Goal: Information Seeking & Learning: Check status

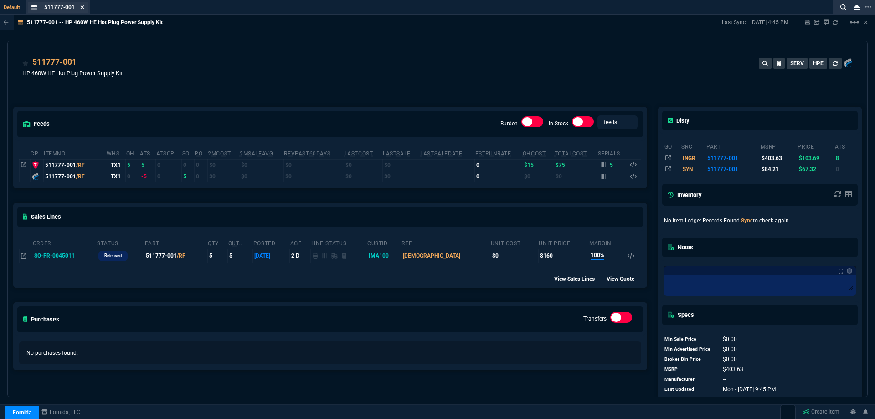
click at [82, 6] on icon at bounding box center [82, 7] width 4 height 5
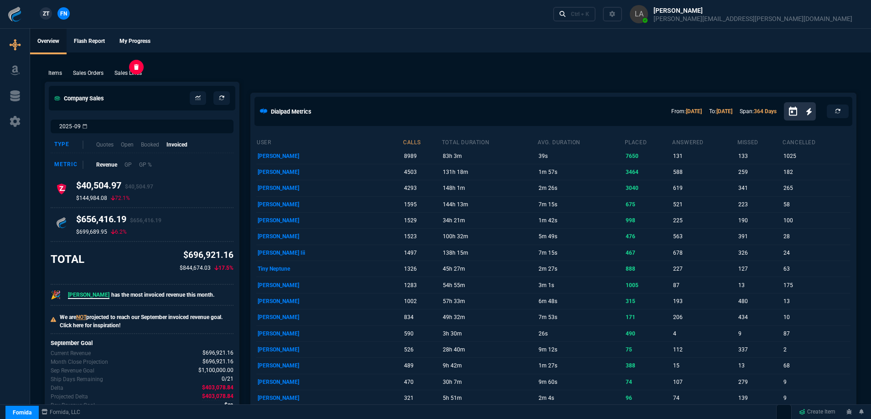
click at [132, 69] on p "Sales Lines" at bounding box center [127, 73] width 27 height 8
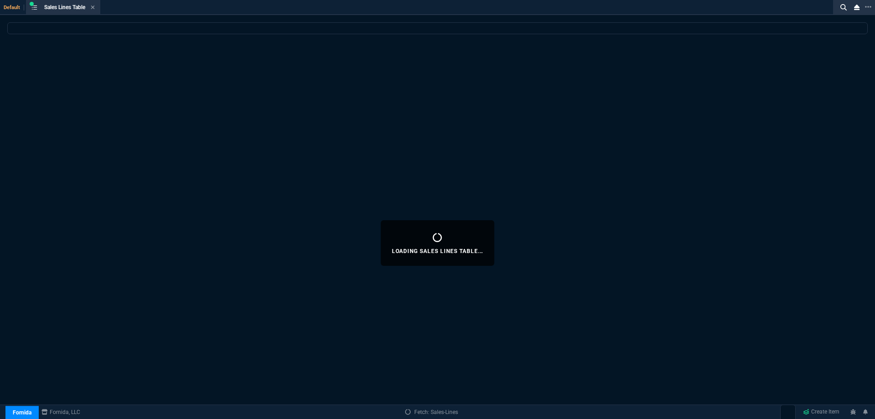
select select
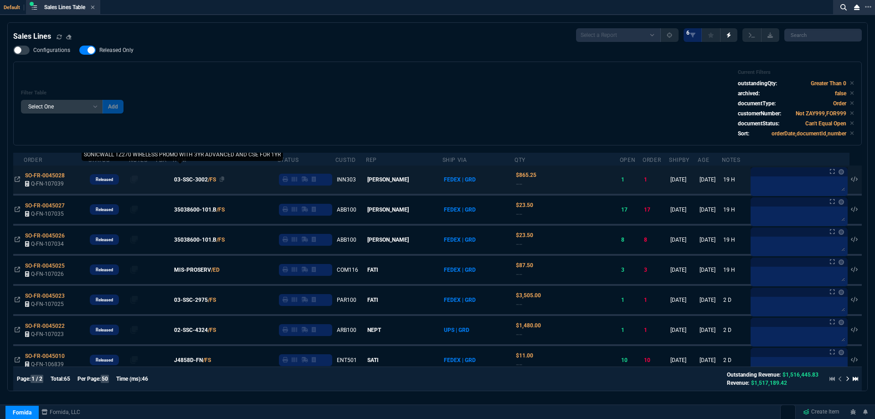
click at [202, 178] on span "03-SSC-3002" at bounding box center [191, 180] width 34 height 8
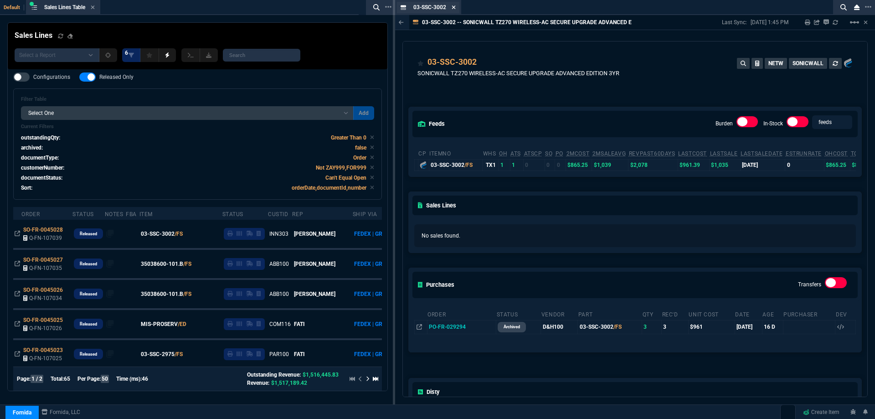
click at [456, 5] on icon at bounding box center [454, 7] width 4 height 5
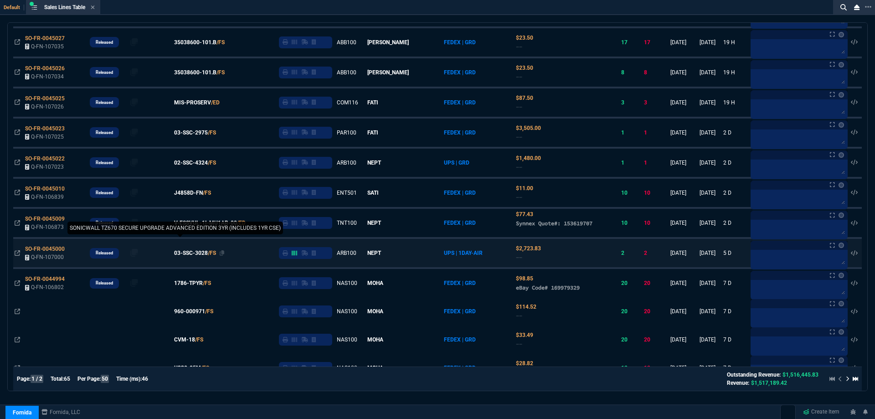
scroll to position [182, 0]
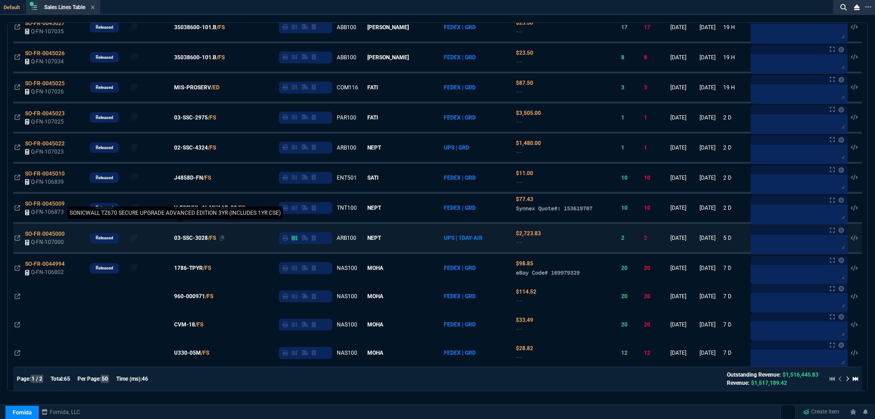
click at [206, 240] on span "03-SSC-3028" at bounding box center [191, 238] width 34 height 8
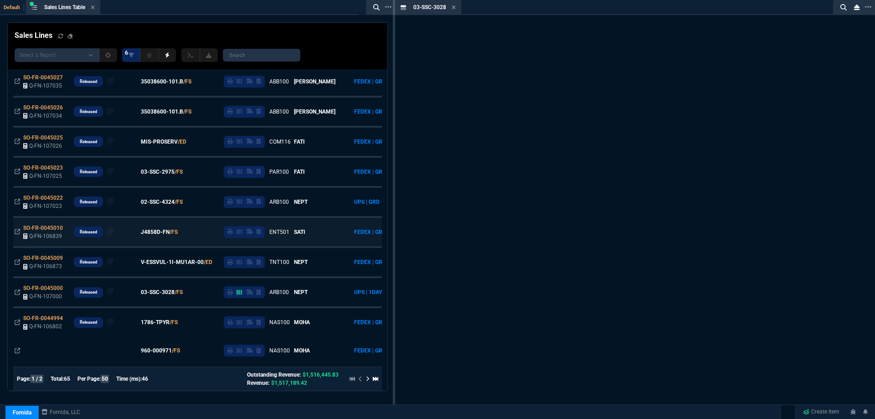
scroll to position [237, 0]
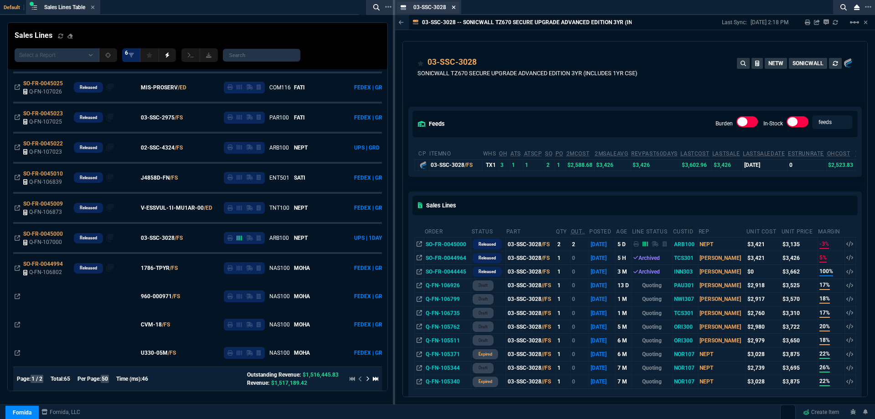
click at [456, 7] on icon at bounding box center [454, 7] width 4 height 5
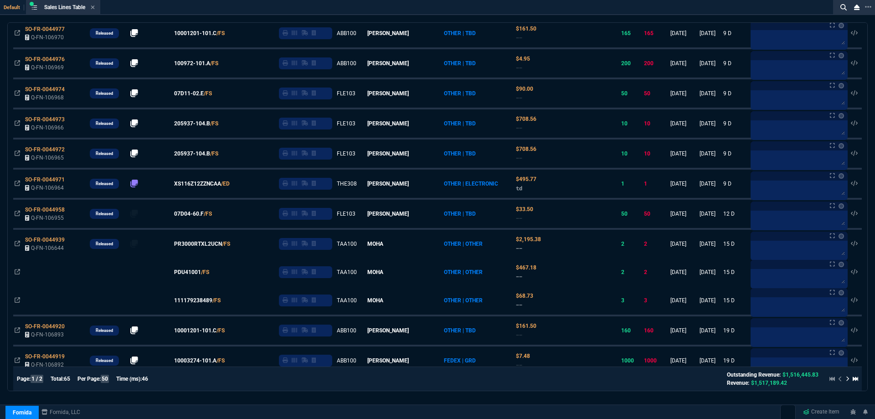
scroll to position [787, 0]
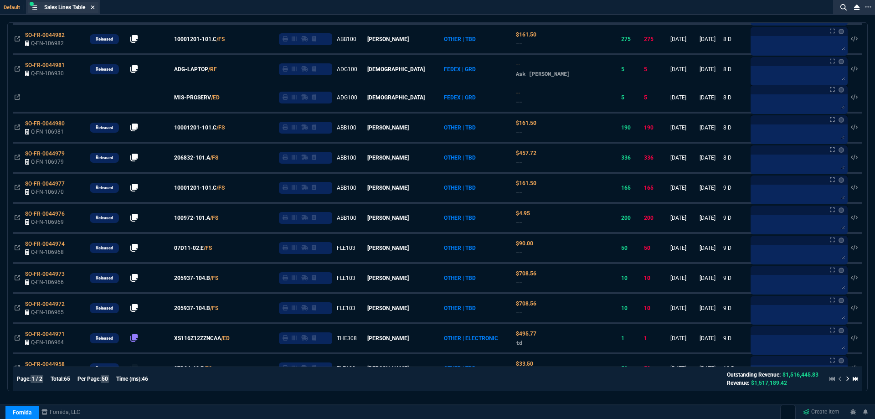
click at [95, 8] on icon at bounding box center [93, 7] width 4 height 5
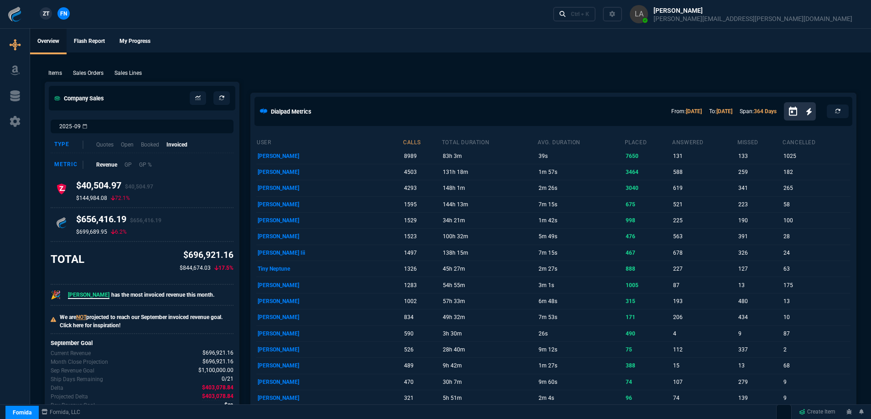
click at [133, 68] on div "Items Sales Orders Sales Lines Add Link" at bounding box center [451, 72] width 812 height 11
click at [132, 72] on p "Sales Lines" at bounding box center [127, 73] width 27 height 8
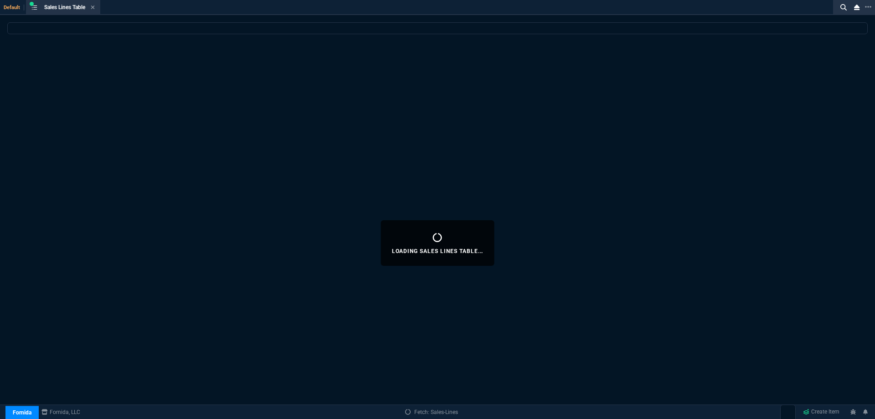
select select
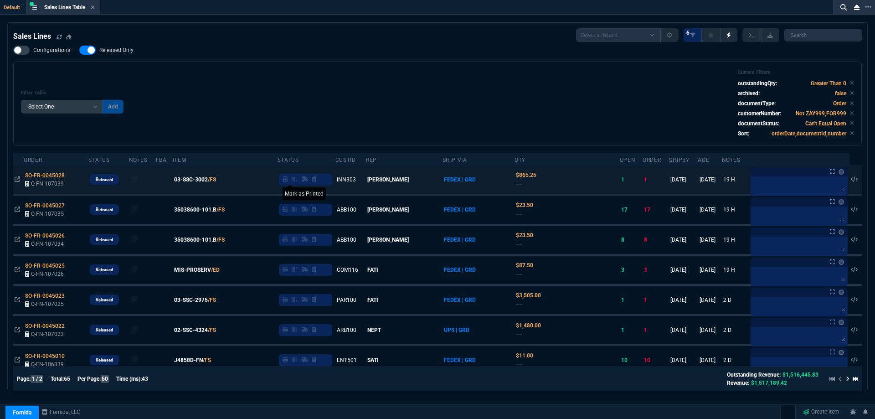
click at [288, 181] on icon at bounding box center [285, 178] width 5 height 5
click at [92, 10] on div "Sales Lines Table Sales Line" at bounding box center [69, 8] width 51 height 8
click at [93, 10] on icon at bounding box center [93, 7] width 4 height 5
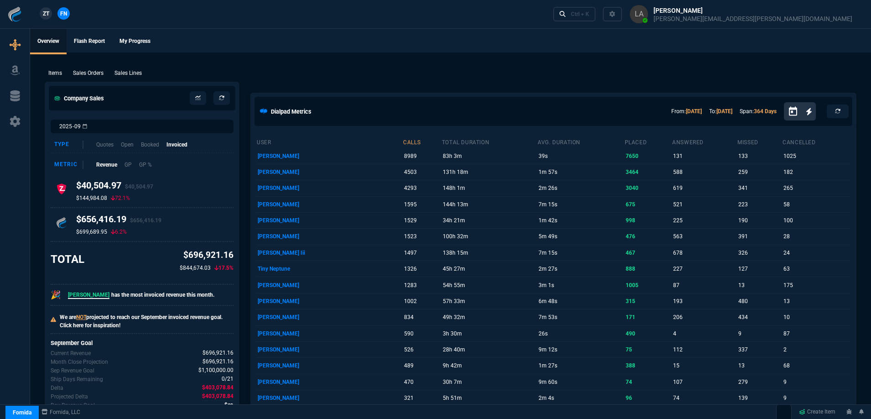
click at [49, 11] on span "ZT" at bounding box center [46, 14] width 6 height 8
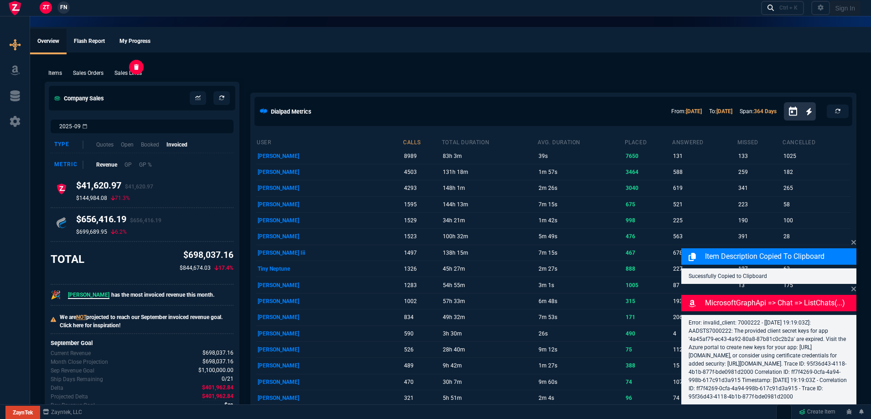
click at [121, 72] on p "Sales Lines" at bounding box center [127, 73] width 27 height 8
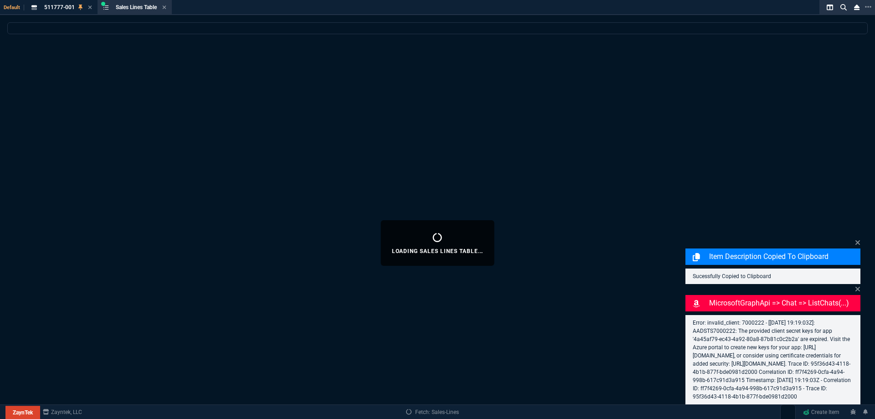
select select
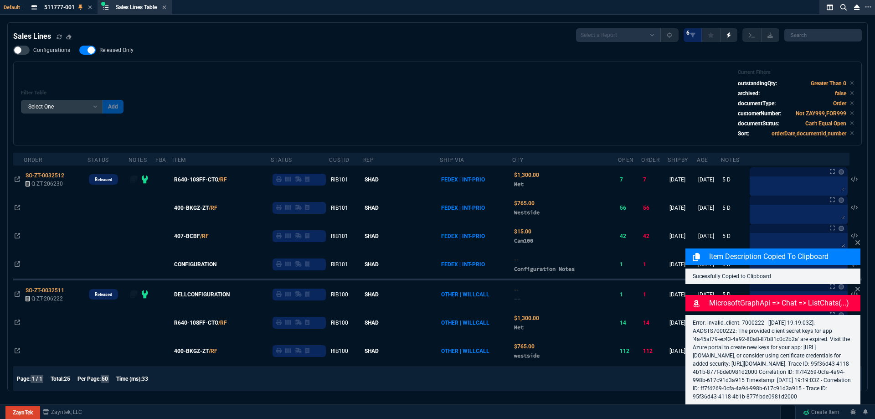
drag, startPoint x: 167, startPoint y: 9, endPoint x: 161, endPoint y: 9, distance: 5.5
click at [166, 9] on icon at bounding box center [165, 7] width 4 height 4
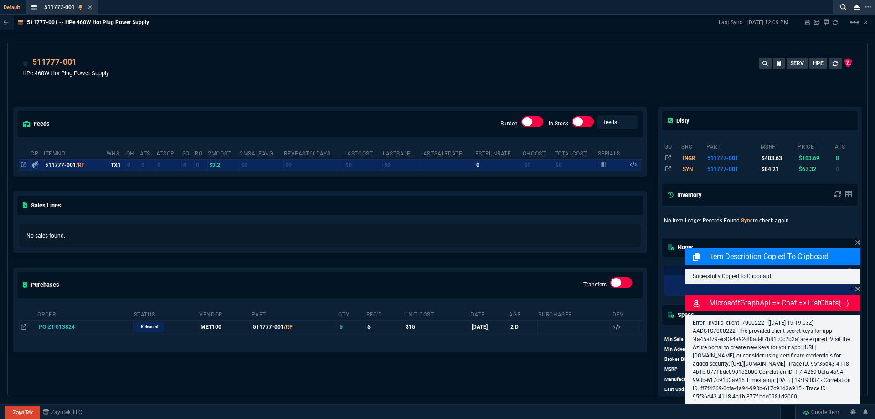
click at [91, 8] on icon at bounding box center [90, 7] width 4 height 4
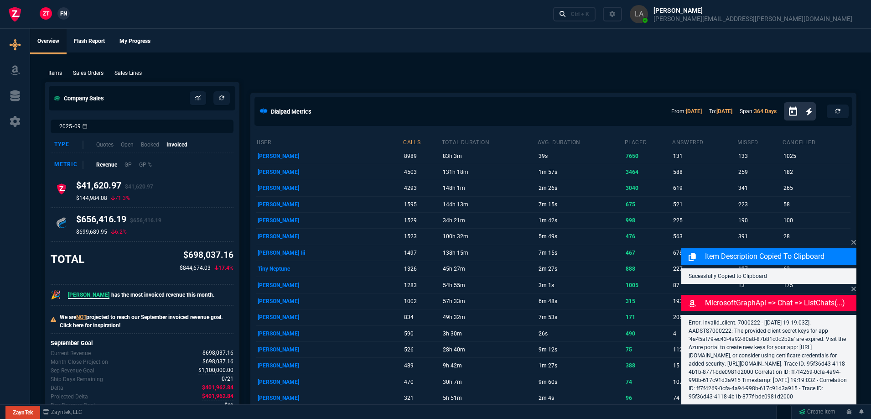
click at [131, 72] on p "Sales Lines" at bounding box center [127, 73] width 27 height 8
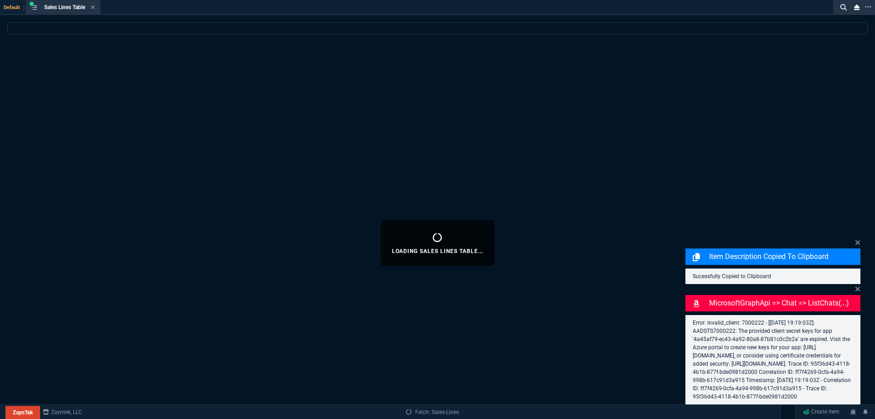
select select
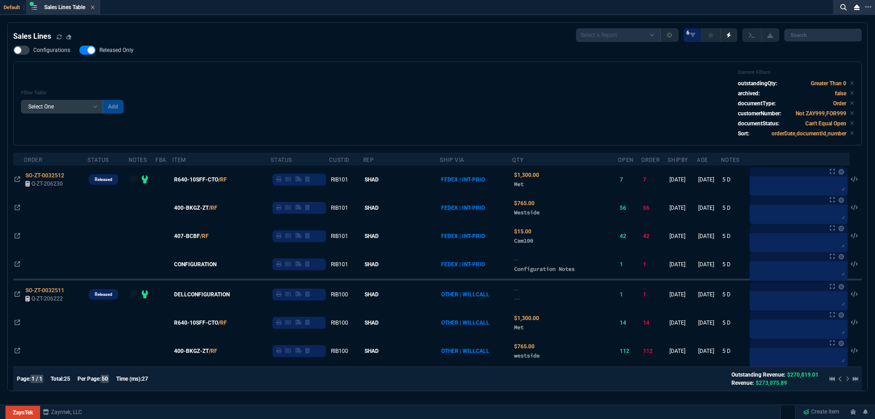
click at [122, 53] on span "Released Only" at bounding box center [116, 50] width 34 height 7
click at [79, 51] on input "Released Only" at bounding box center [79, 50] width 0 height 0
checkbox input "false"
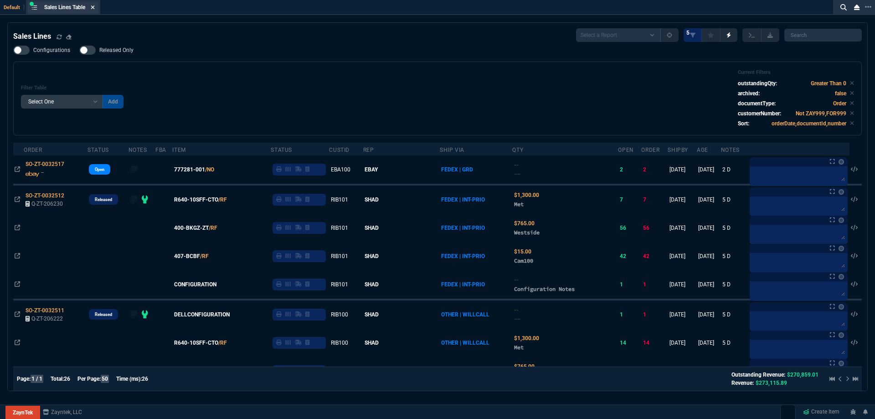
click at [93, 10] on icon at bounding box center [93, 7] width 4 height 5
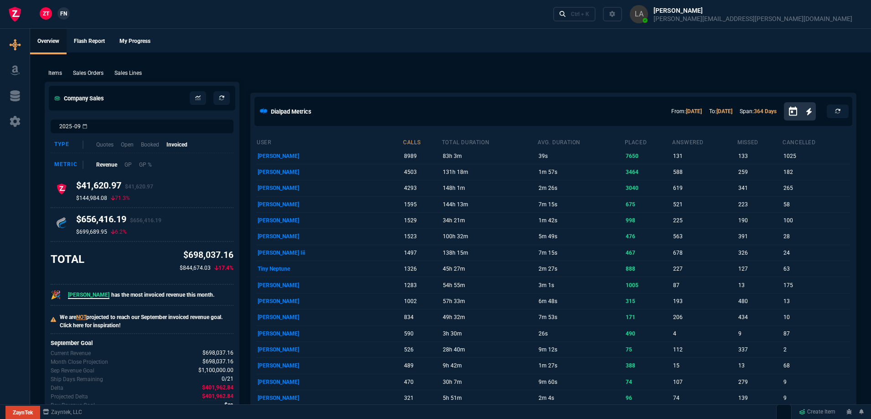
click at [64, 17] on span "FN" at bounding box center [63, 14] width 7 height 8
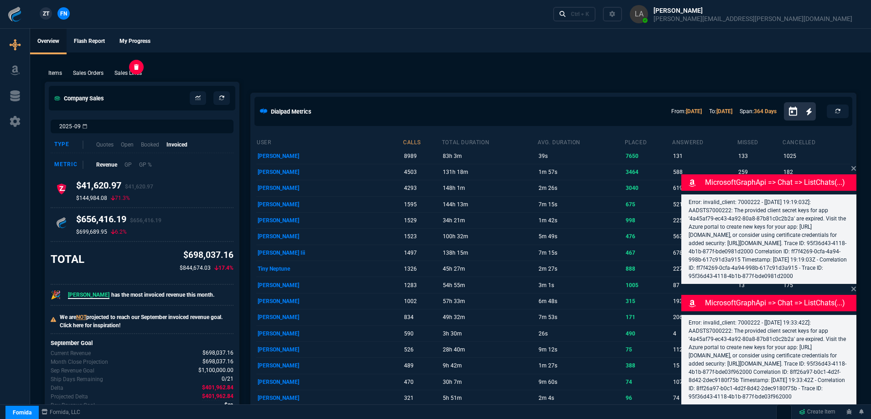
click at [135, 71] on p "Sales Lines" at bounding box center [127, 73] width 27 height 8
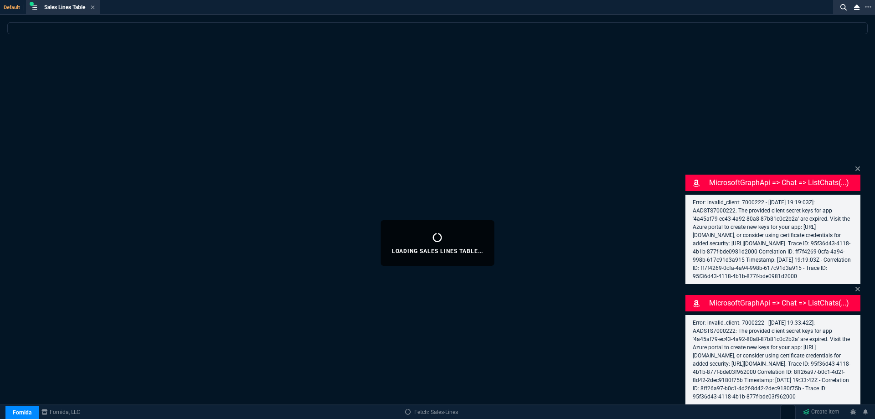
select select
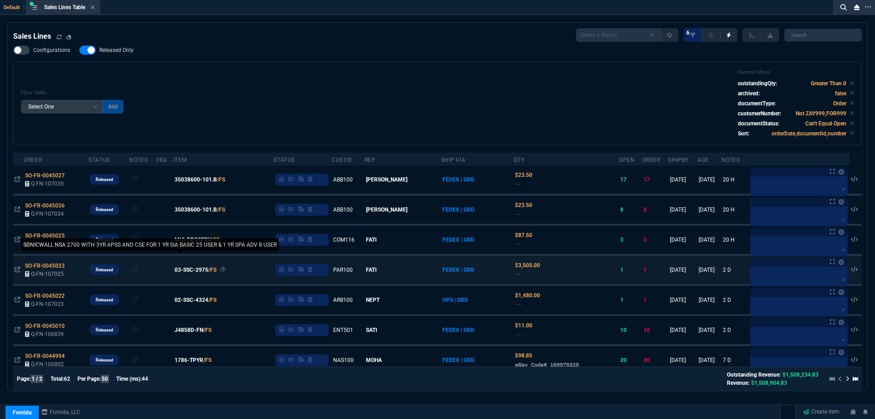
click at [190, 270] on span "03-SSC-2975" at bounding box center [192, 270] width 34 height 8
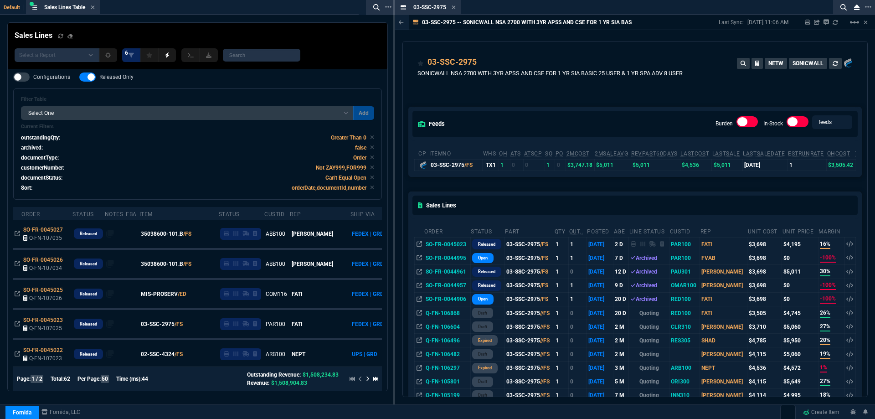
click at [455, 7] on icon at bounding box center [454, 7] width 4 height 5
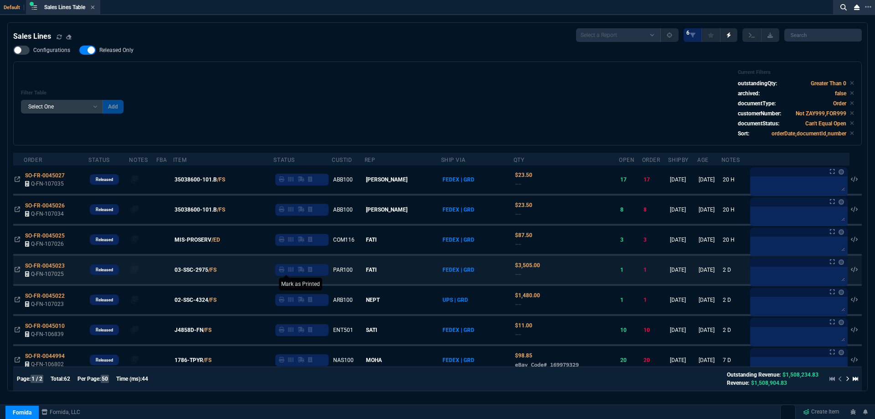
click at [285, 269] on icon at bounding box center [281, 269] width 5 height 5
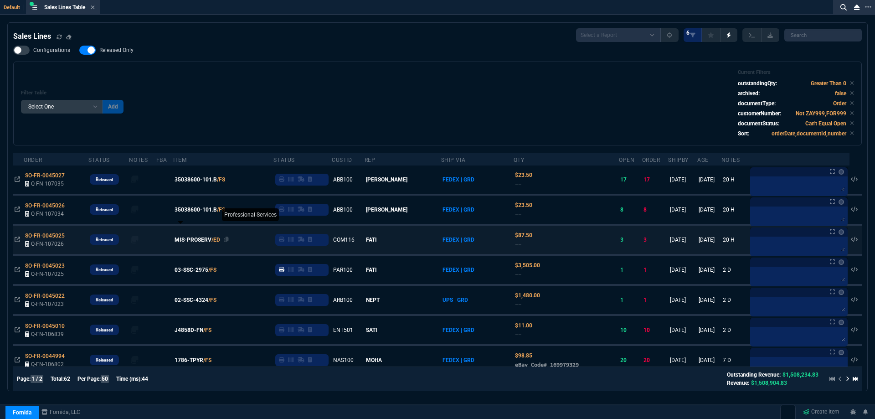
drag, startPoint x: 200, startPoint y: 297, endPoint x: 217, endPoint y: 285, distance: 21.3
click at [200, 297] on span "02-SSC-4324" at bounding box center [192, 300] width 34 height 8
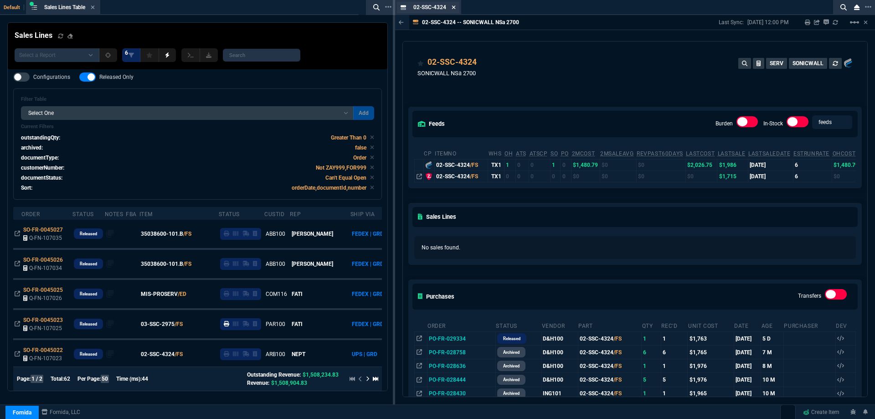
click at [454, 10] on icon at bounding box center [454, 7] width 4 height 5
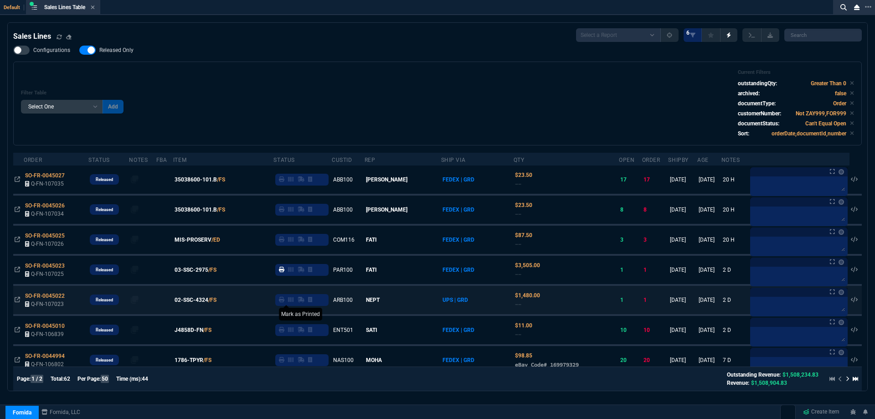
click at [285, 302] on icon at bounding box center [281, 299] width 5 height 5
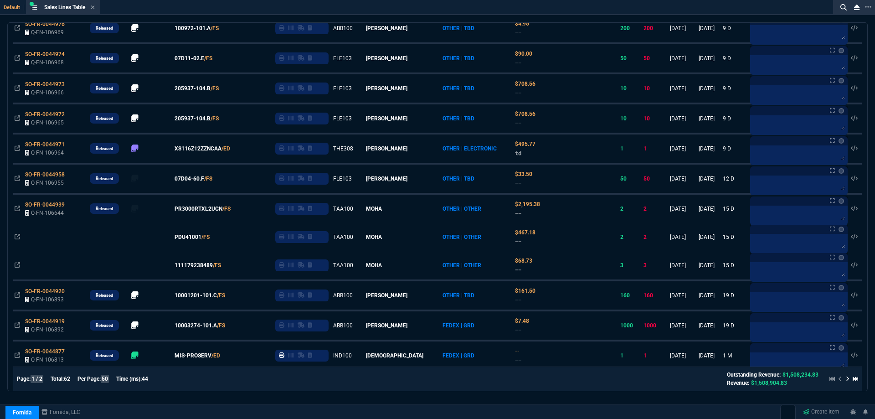
scroll to position [612, 0]
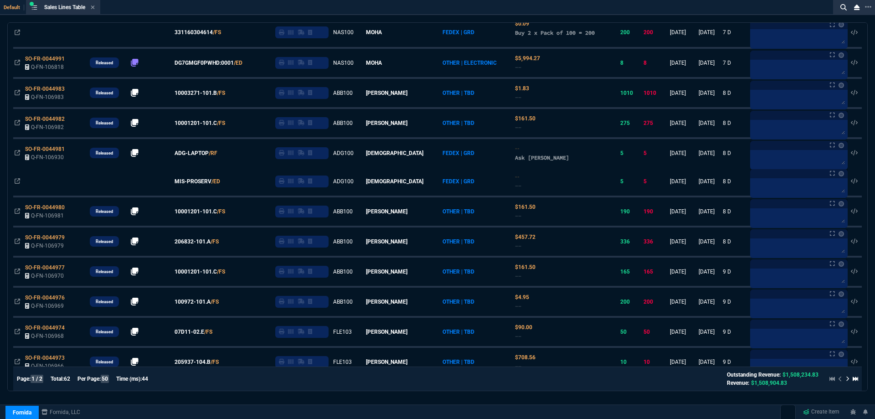
click at [93, 9] on icon at bounding box center [93, 7] width 4 height 4
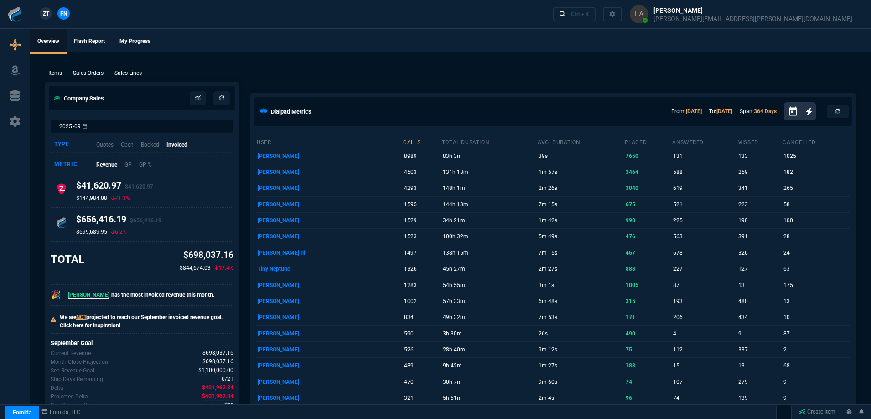
drag, startPoint x: 150, startPoint y: 55, endPoint x: 372, endPoint y: 58, distance: 222.1
click at [130, 72] on p "Sales Lines" at bounding box center [127, 73] width 27 height 8
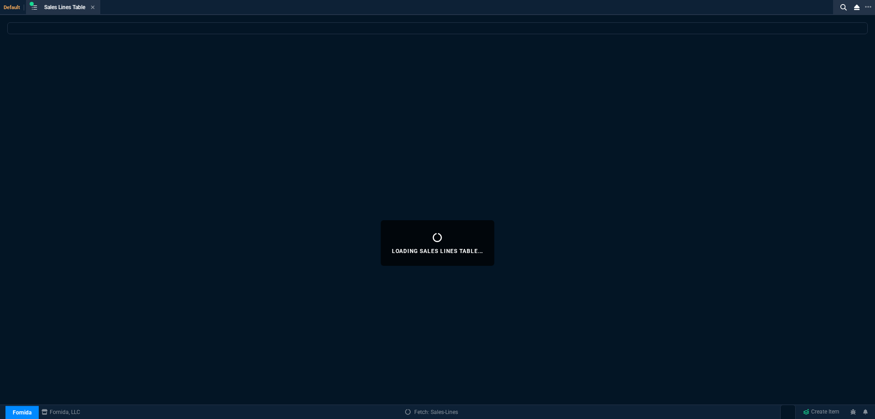
select select
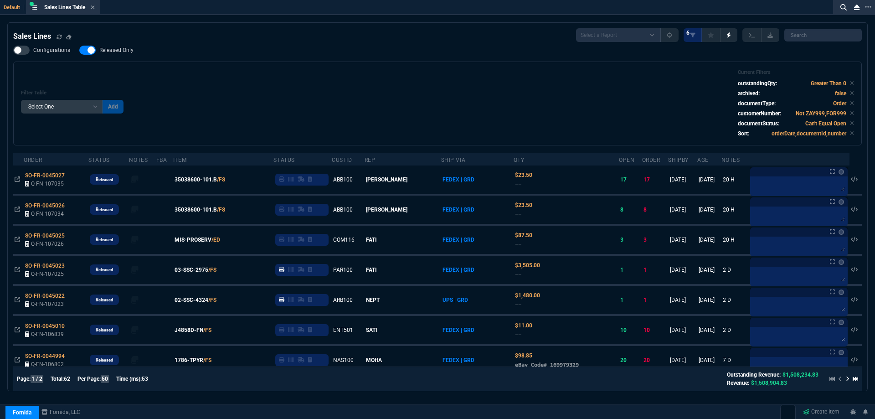
drag, startPoint x: 202, startPoint y: 303, endPoint x: 376, endPoint y: 85, distance: 279.0
click at [202, 303] on span "02-SSC-4324" at bounding box center [192, 300] width 34 height 8
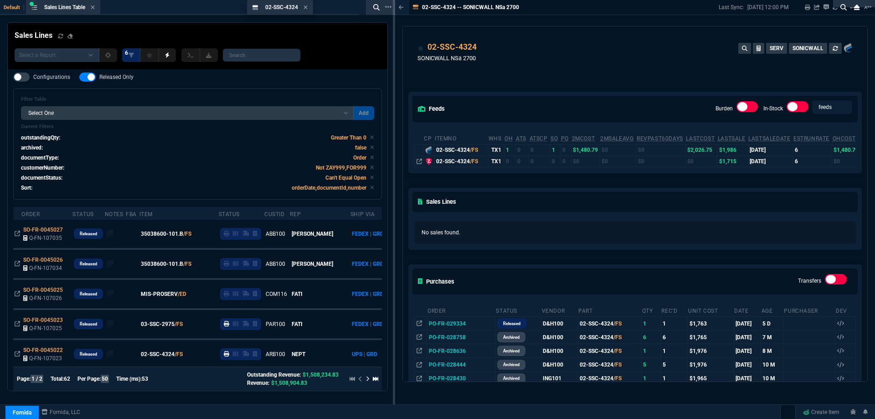
drag, startPoint x: 419, startPoint y: 9, endPoint x: 240, endPoint y: 24, distance: 179.4
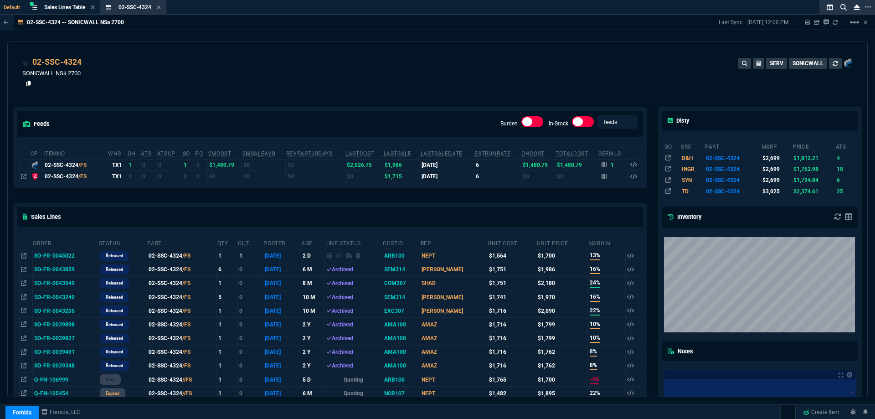
click at [27, 83] on icon at bounding box center [28, 83] width 5 height 5
click at [87, 63] on icon at bounding box center [87, 62] width 5 height 5
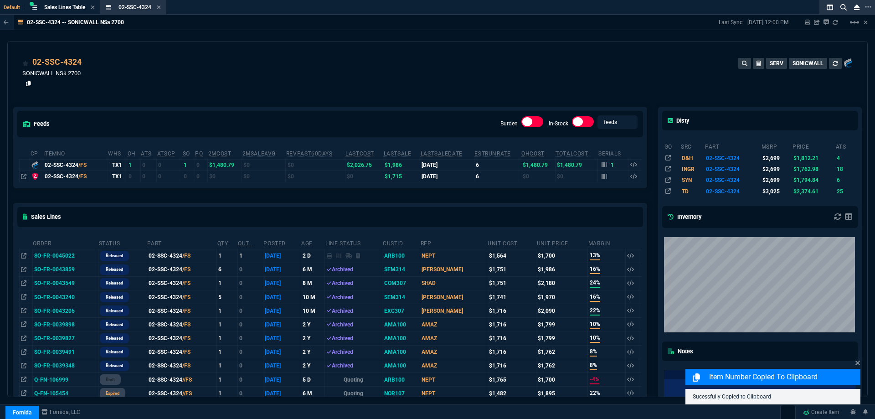
click at [29, 84] on icon at bounding box center [28, 83] width 5 height 5
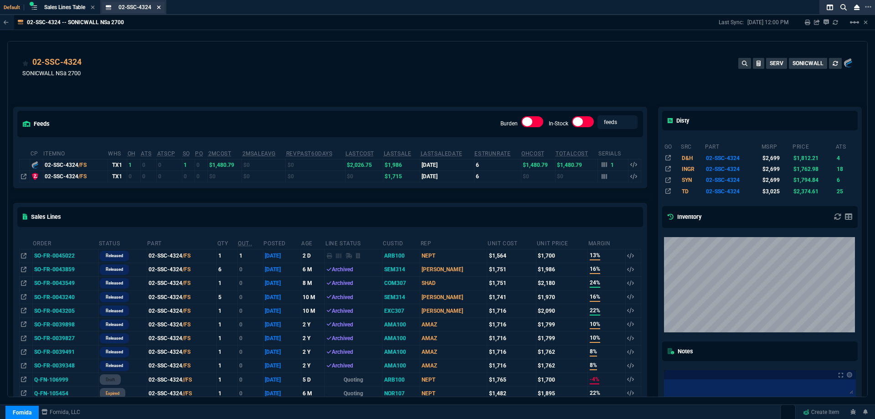
click at [161, 10] on icon at bounding box center [159, 7] width 4 height 5
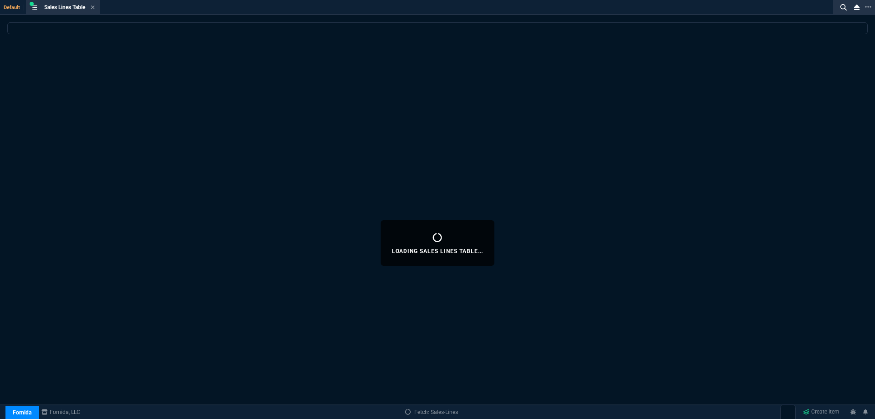
click at [94, 8] on icon at bounding box center [93, 7] width 4 height 4
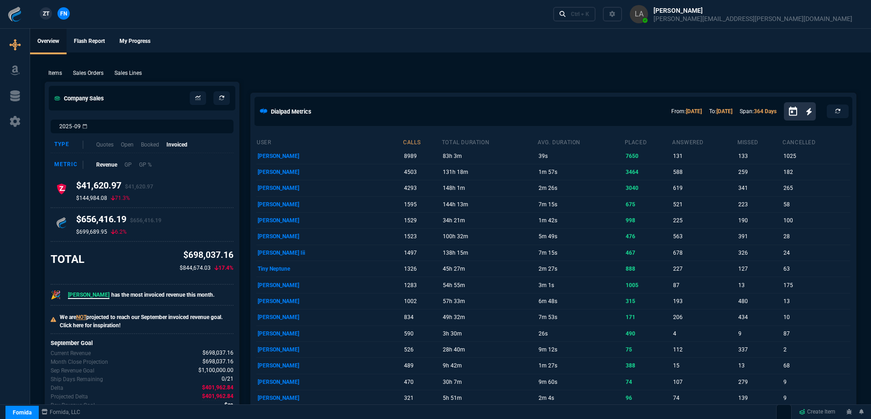
click at [123, 70] on p "Sales Lines" at bounding box center [127, 73] width 27 height 8
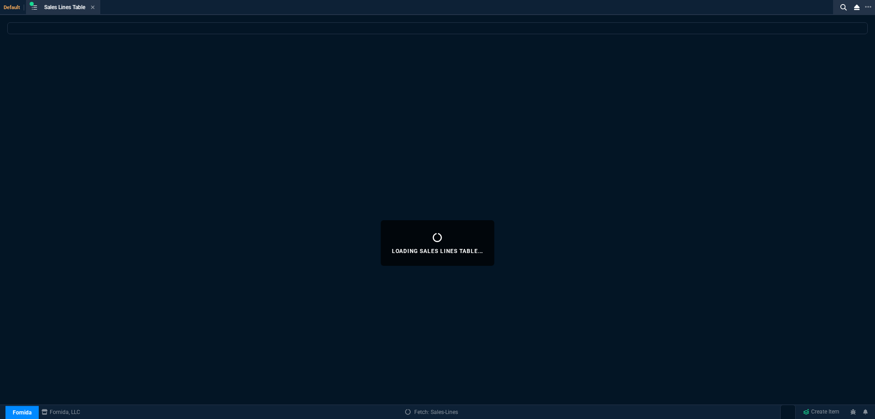
select select
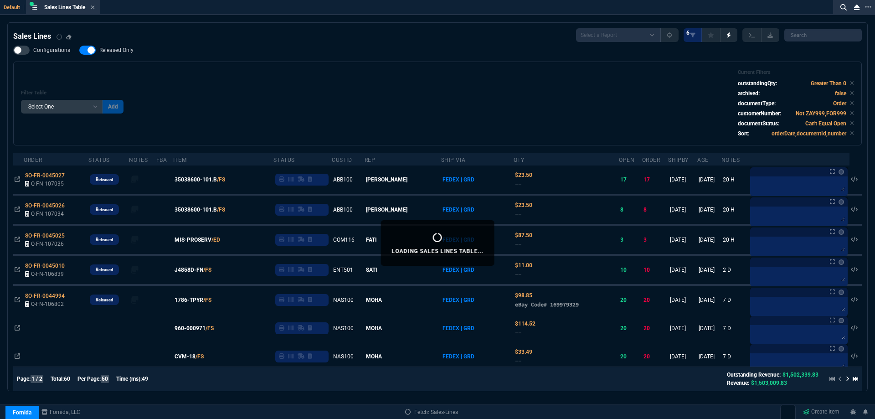
click at [119, 52] on span "Released Only" at bounding box center [116, 50] width 34 height 7
click at [79, 51] on input "Released Only" at bounding box center [79, 50] width 0 height 0
checkbox input "false"
click at [277, 96] on div "Filter Table Select One Add Filter () Age () ATS () Cond (itemVariantCode) Cust…" at bounding box center [437, 103] width 833 height 68
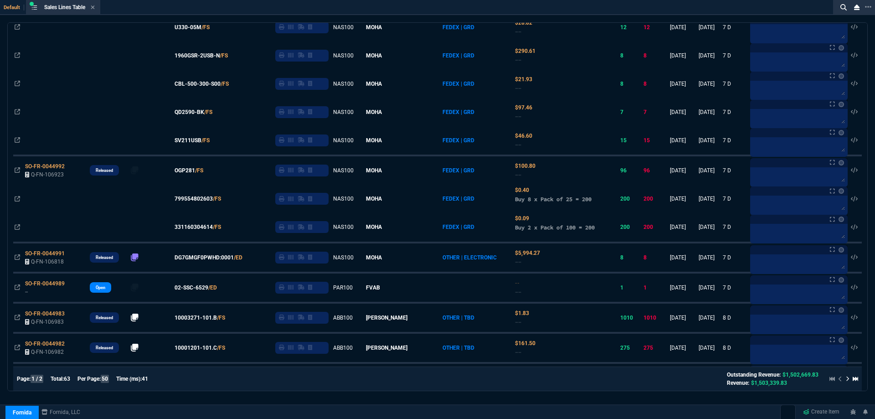
scroll to position [137, 0]
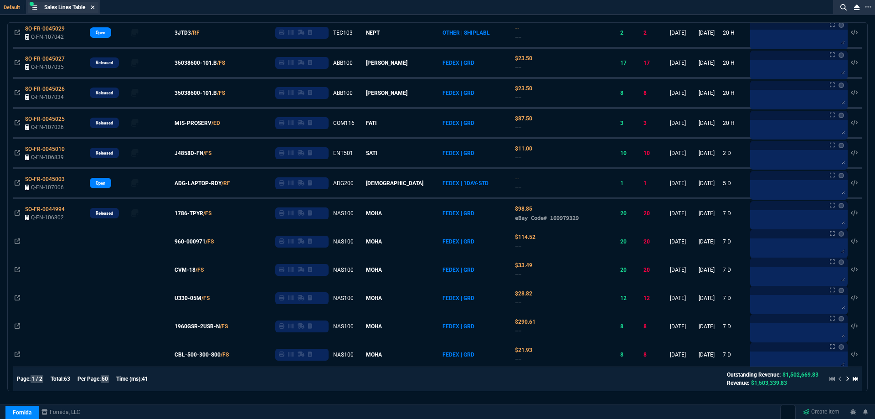
click at [95, 5] on icon at bounding box center [93, 7] width 4 height 5
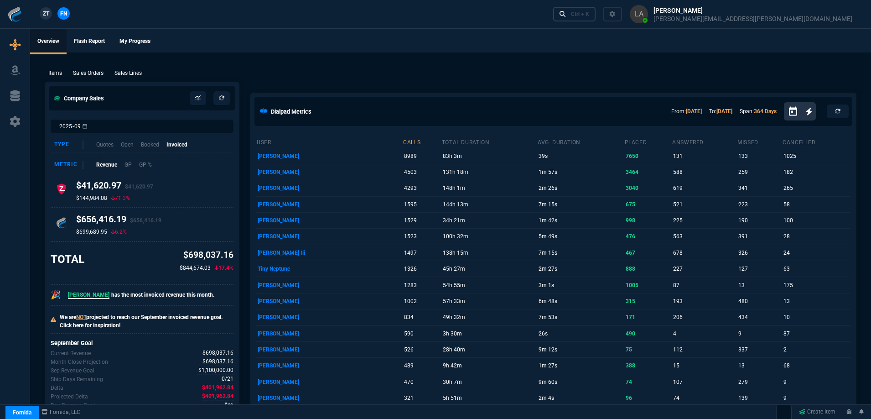
click at [566, 17] on icon at bounding box center [562, 14] width 6 height 6
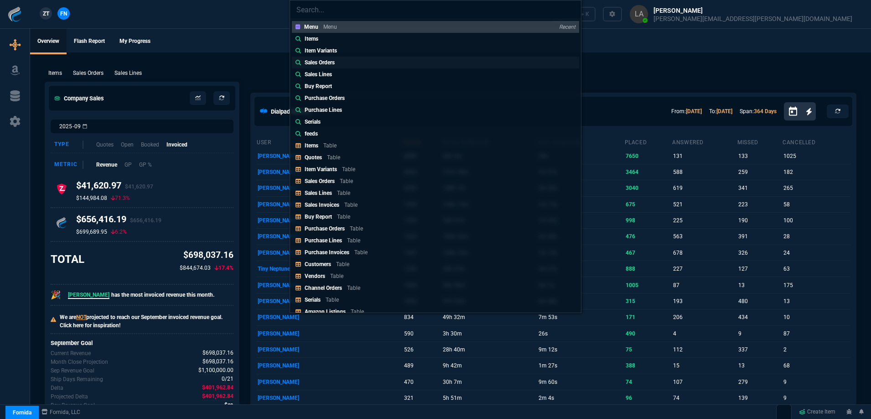
click at [355, 66] on link "Sales Orders" at bounding box center [435, 63] width 287 height 12
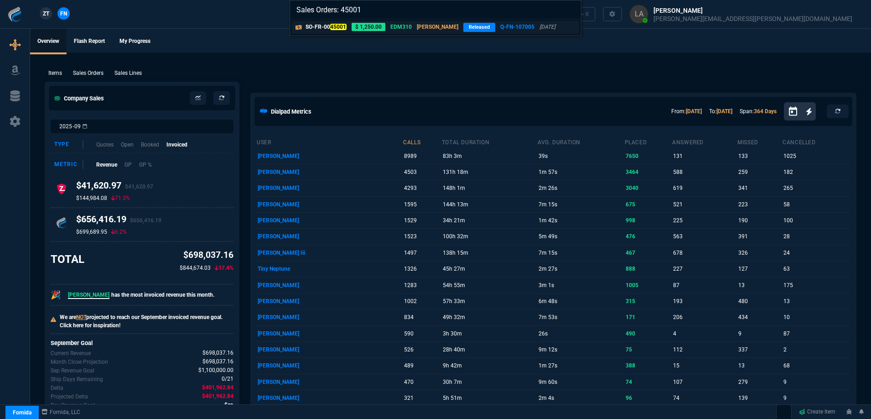
type input "Sales Orders: 45001"
click at [344, 27] on mark "45001" at bounding box center [338, 27] width 16 height 6
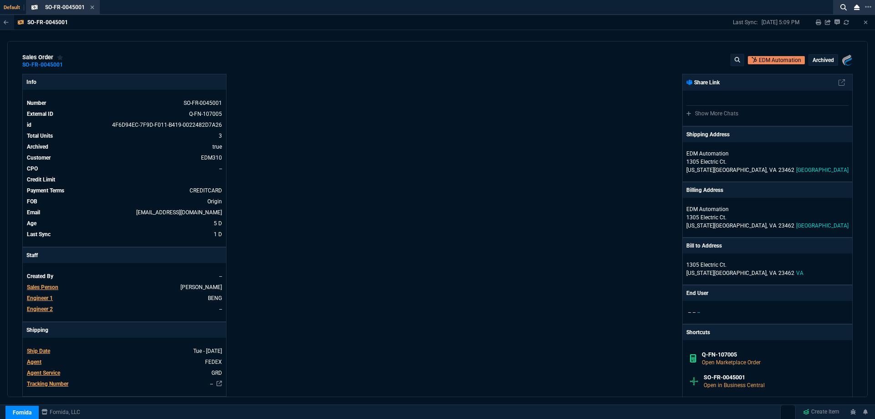
scroll to position [0, 0]
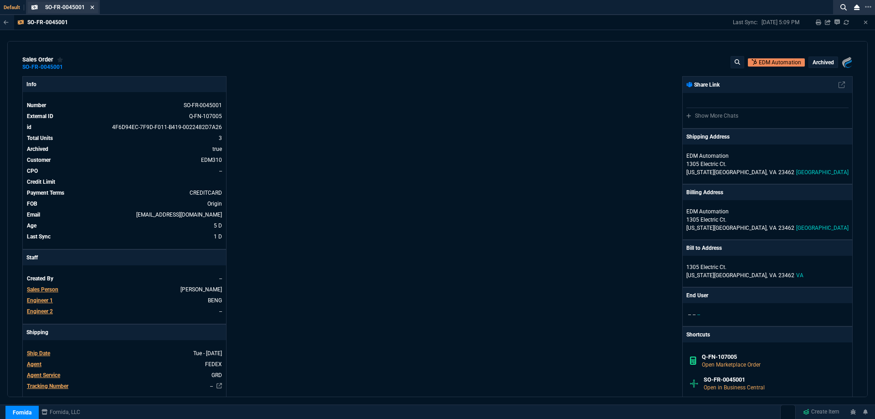
click at [92, 9] on icon at bounding box center [92, 7] width 4 height 5
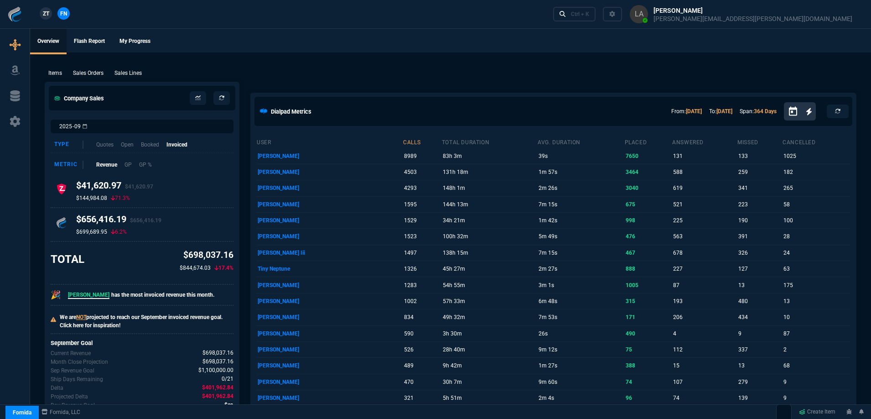
drag, startPoint x: 132, startPoint y: 71, endPoint x: 137, endPoint y: 73, distance: 5.3
click at [132, 71] on p "Sales Lines" at bounding box center [127, 73] width 27 height 8
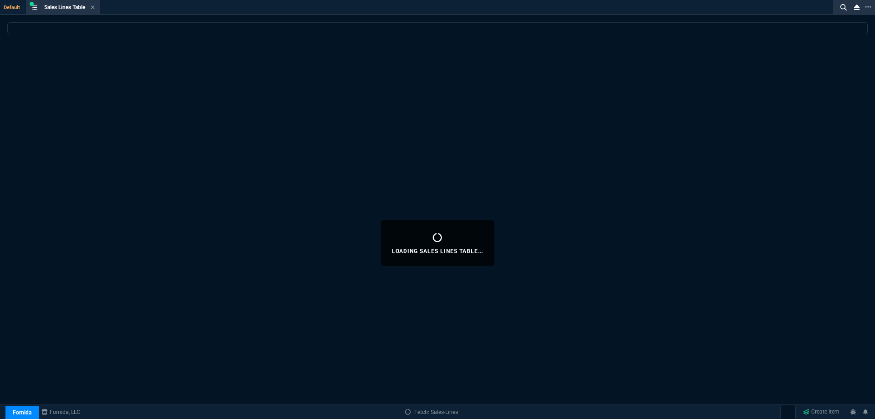
select select
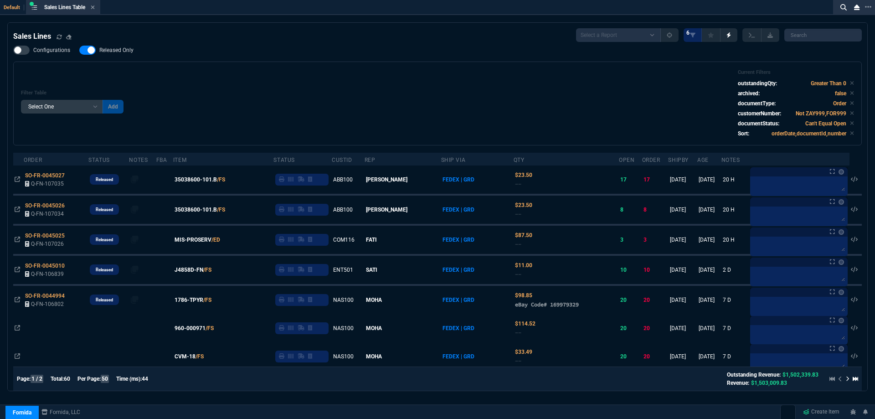
click at [113, 50] on span "Released Only" at bounding box center [116, 50] width 34 height 7
click at [79, 50] on input "Released Only" at bounding box center [79, 50] width 0 height 0
checkbox input "false"
click at [301, 69] on div "Filter Table Select One Add Filter () Age () ATS () Cond (itemVariantCode) Cust…" at bounding box center [437, 104] width 849 height 84
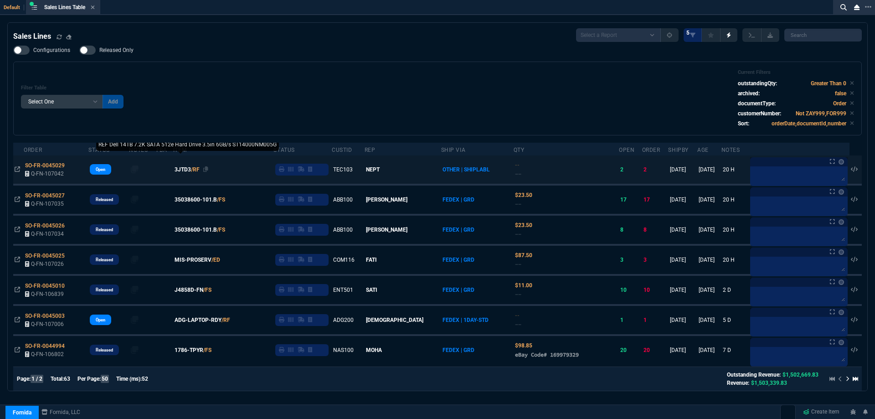
click at [191, 170] on span "3JTD3" at bounding box center [183, 170] width 16 height 8
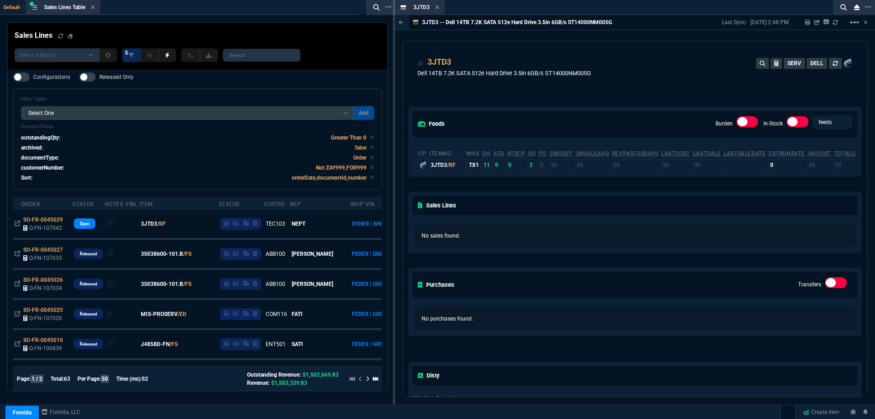
drag, startPoint x: 419, startPoint y: 8, endPoint x: 267, endPoint y: 8, distance: 151.8
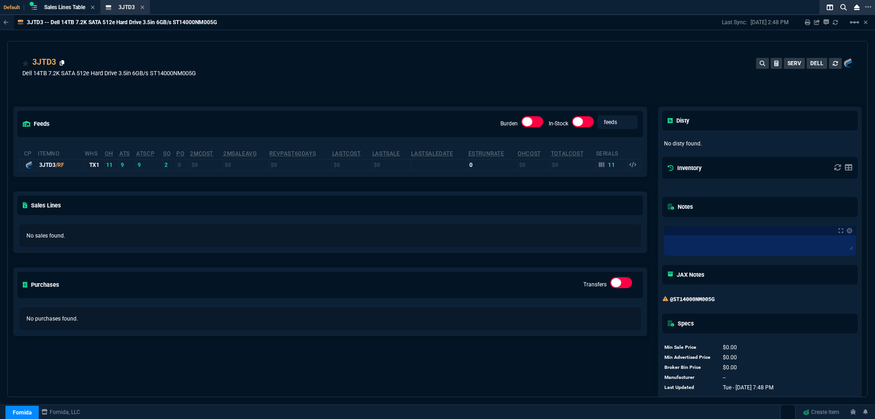
click at [61, 66] on icon at bounding box center [62, 62] width 5 height 5
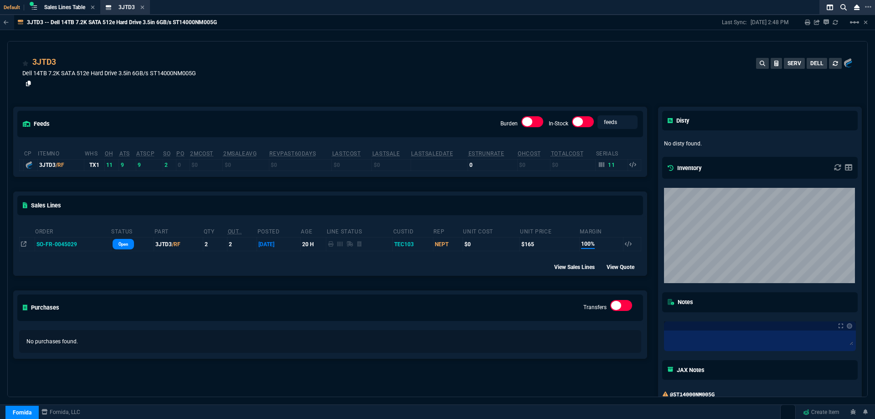
click at [29, 85] on icon at bounding box center [28, 83] width 5 height 5
